Goal: Information Seeking & Learning: Learn about a topic

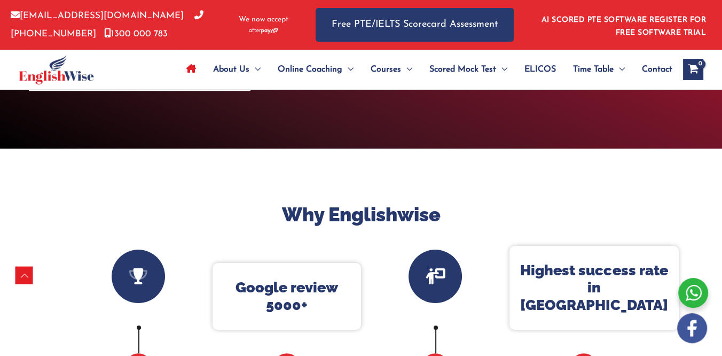
scroll to position [43, 0]
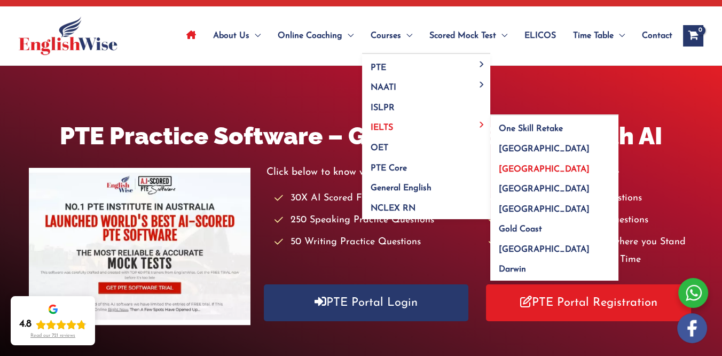
click at [528, 167] on span "[GEOGRAPHIC_DATA]" at bounding box center [544, 169] width 91 height 9
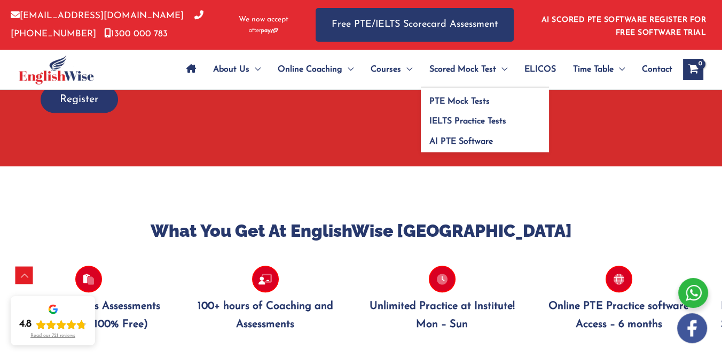
scroll to position [875, 0]
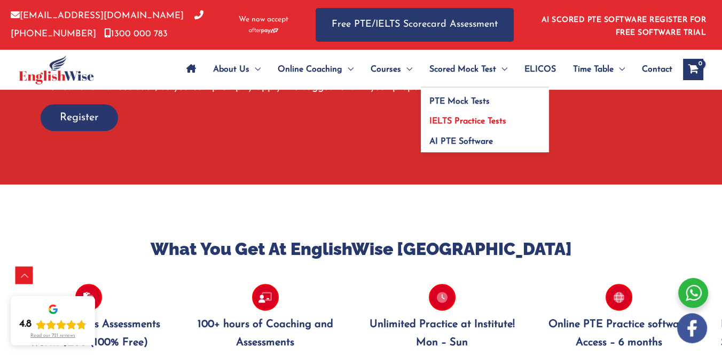
click at [468, 118] on span "IELTS Practice Tests" at bounding box center [468, 121] width 77 height 9
